Goal: Task Accomplishment & Management: Complete application form

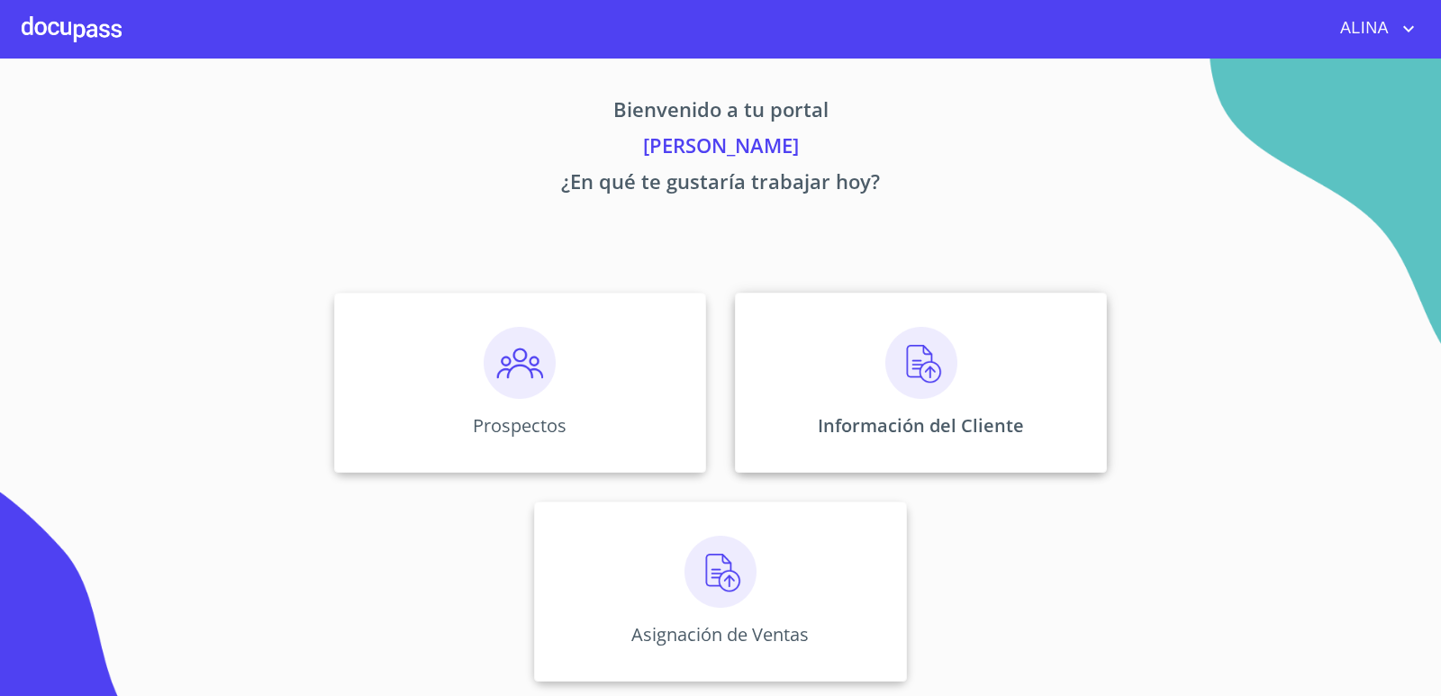
click at [869, 371] on div "Información del Cliente" at bounding box center [921, 383] width 372 height 180
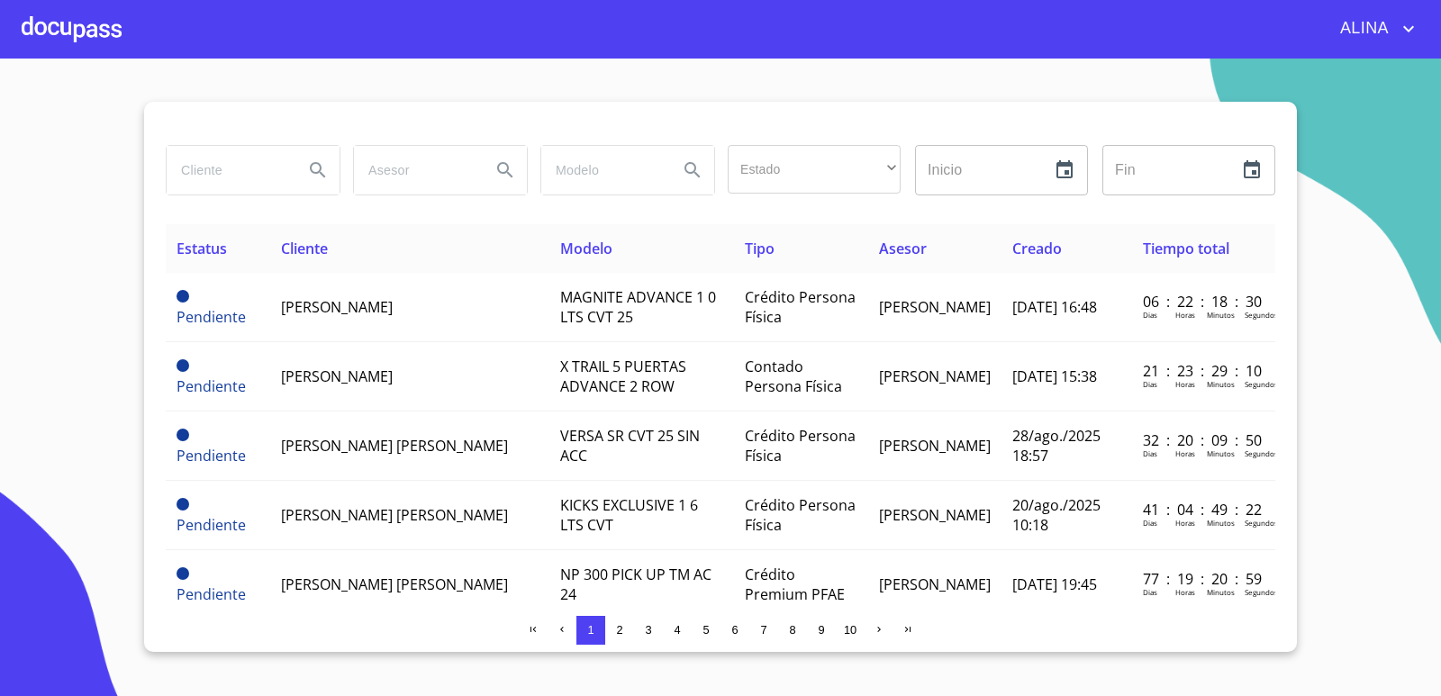
click at [270, 171] on input "search" at bounding box center [228, 170] width 122 height 49
type input "MANGUERAS METALICAS"
click at [321, 172] on icon "Search" at bounding box center [317, 169] width 15 height 15
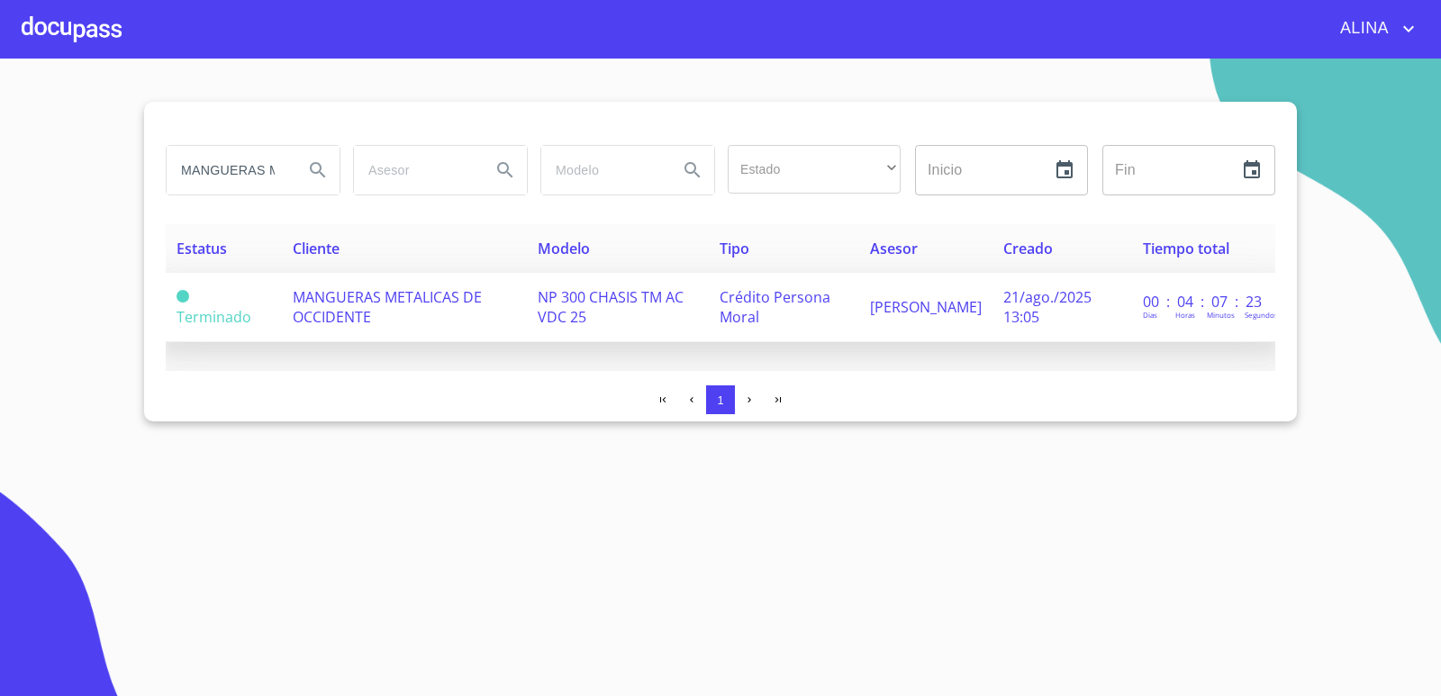
click at [389, 299] on span "MANGUERAS METALICAS DE OCCIDENTE" at bounding box center [387, 307] width 189 height 40
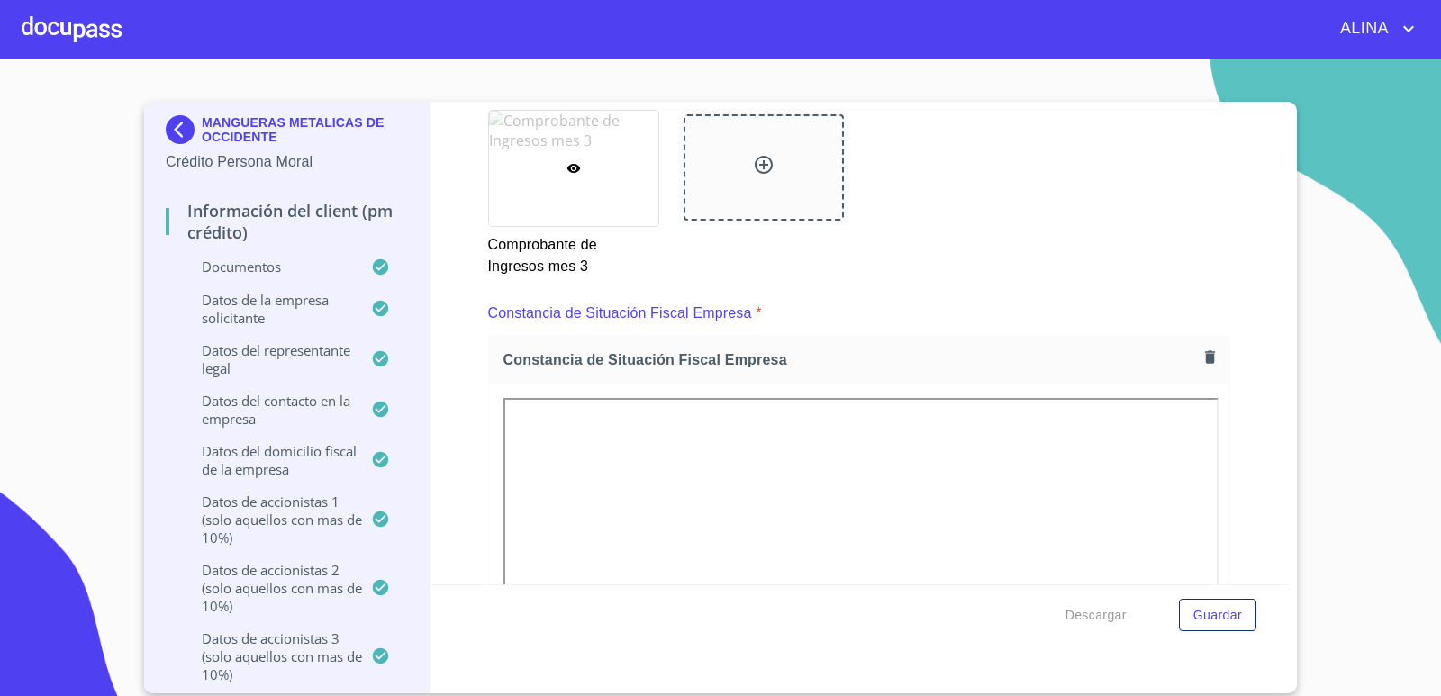
scroll to position [3229, 0]
